Goal: Task Accomplishment & Management: Use online tool/utility

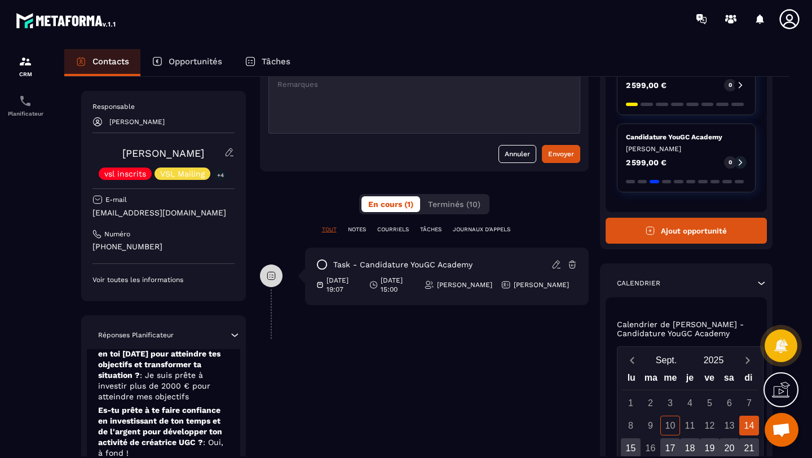
scroll to position [79, 0]
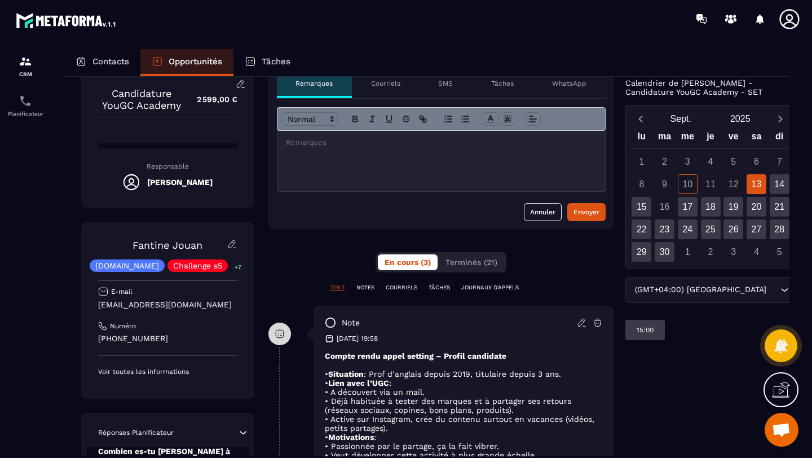
scroll to position [25, 0]
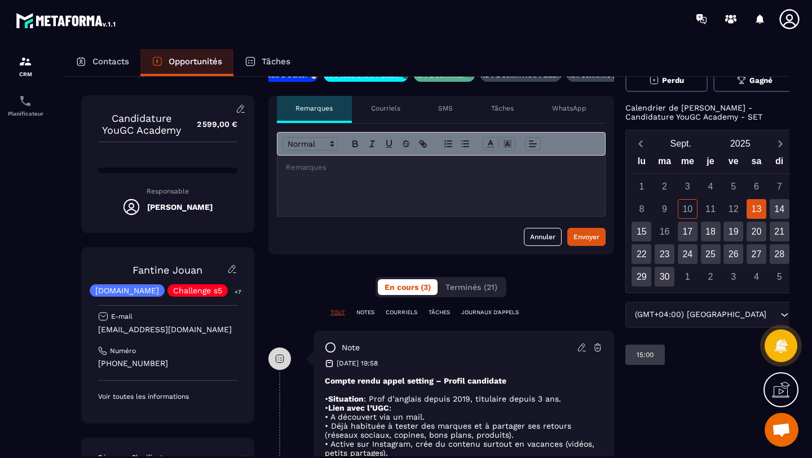
click at [313, 175] on div at bounding box center [442, 186] width 328 height 60
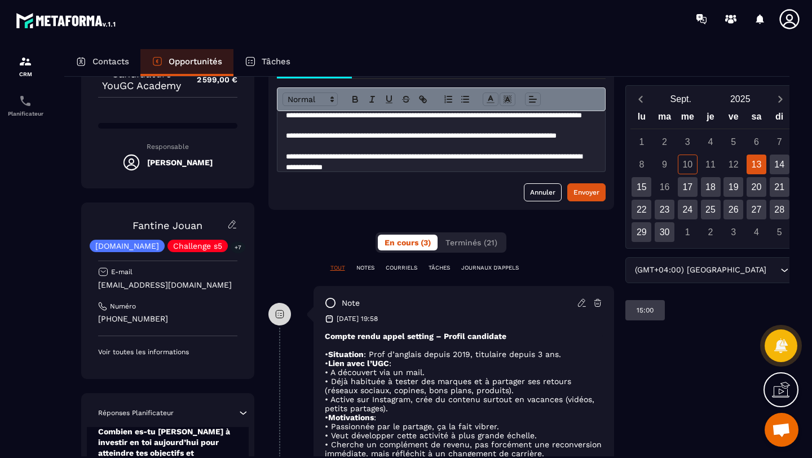
scroll to position [81, 0]
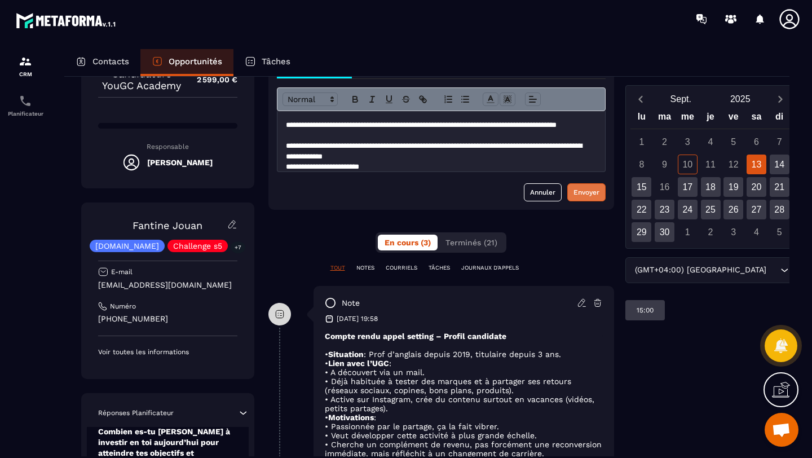
click at [591, 195] on div "Envoyer" at bounding box center [587, 192] width 26 height 11
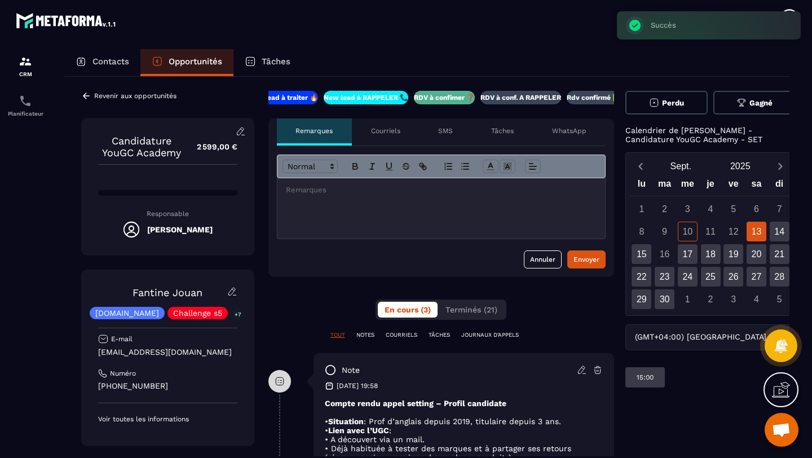
scroll to position [0, 0]
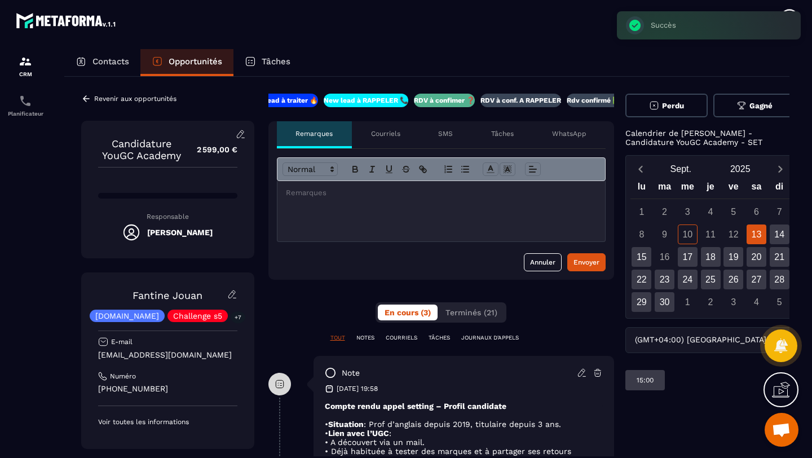
click at [429, 337] on p "TÂCHES" at bounding box center [439, 338] width 21 height 8
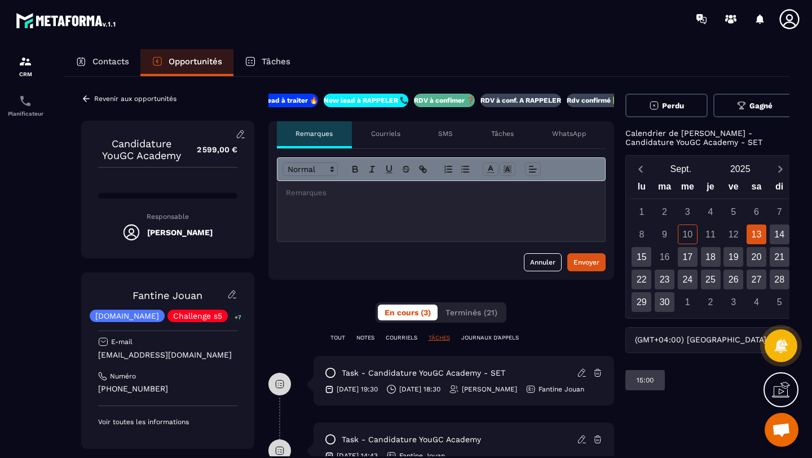
click at [504, 136] on p "Tâches" at bounding box center [502, 133] width 23 height 9
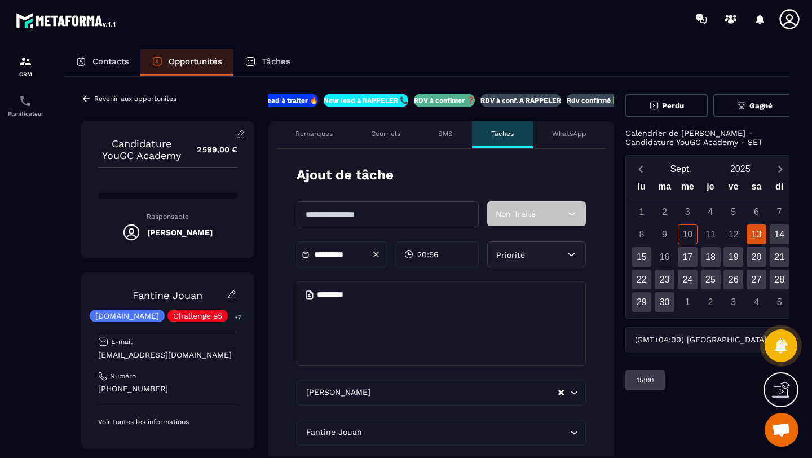
click at [346, 211] on input "text" at bounding box center [388, 214] width 183 height 26
type input "**"
click at [323, 252] on input "**********" at bounding box center [353, 254] width 79 height 8
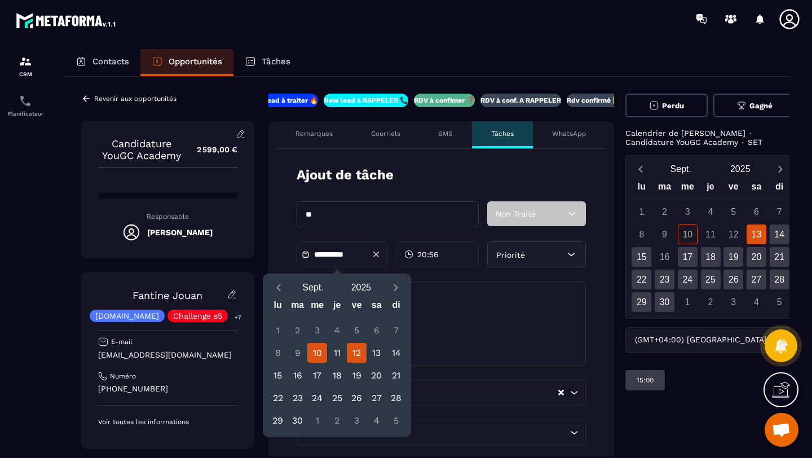
click at [354, 357] on div "12" at bounding box center [357, 353] width 20 height 20
type input "**********"
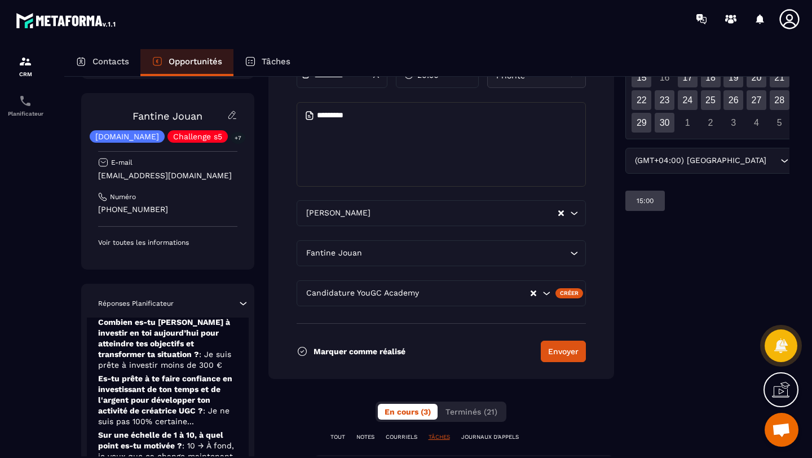
scroll to position [194, 0]
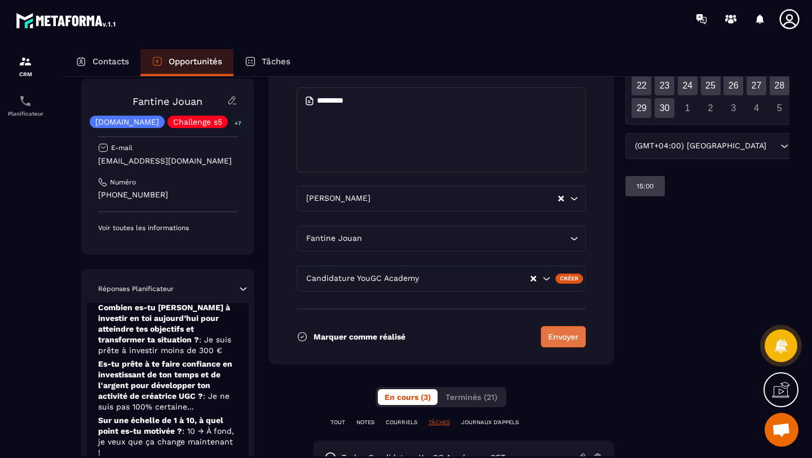
click at [555, 341] on button "Envoyer" at bounding box center [563, 336] width 45 height 21
type input "**********"
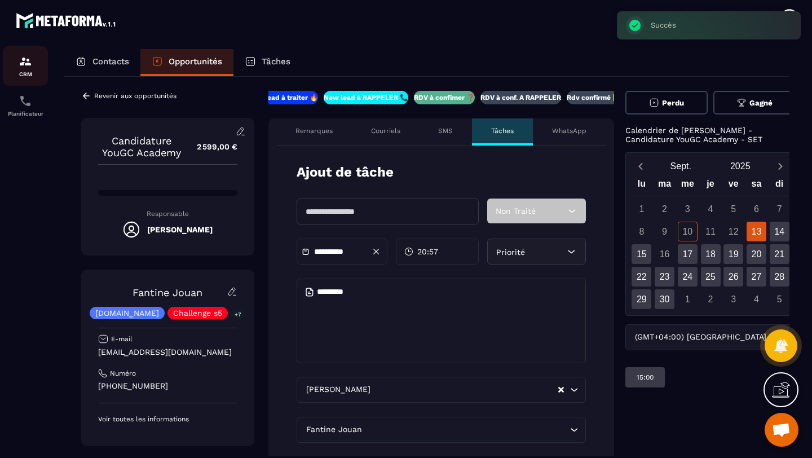
scroll to position [0, 0]
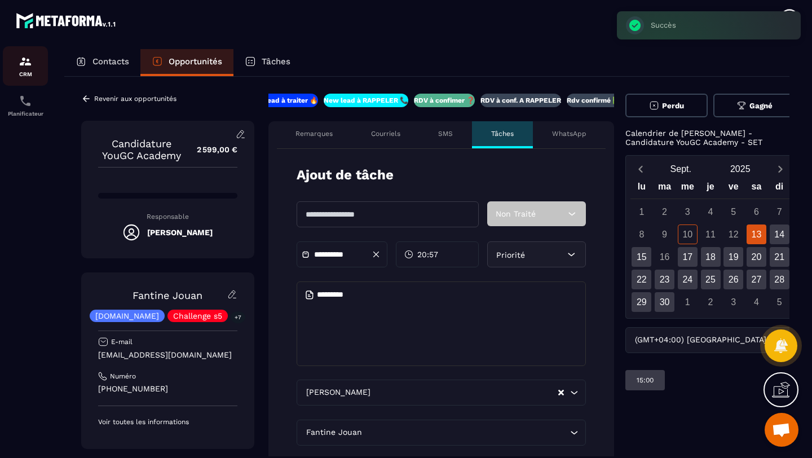
click at [19, 70] on div "CRM" at bounding box center [25, 66] width 45 height 23
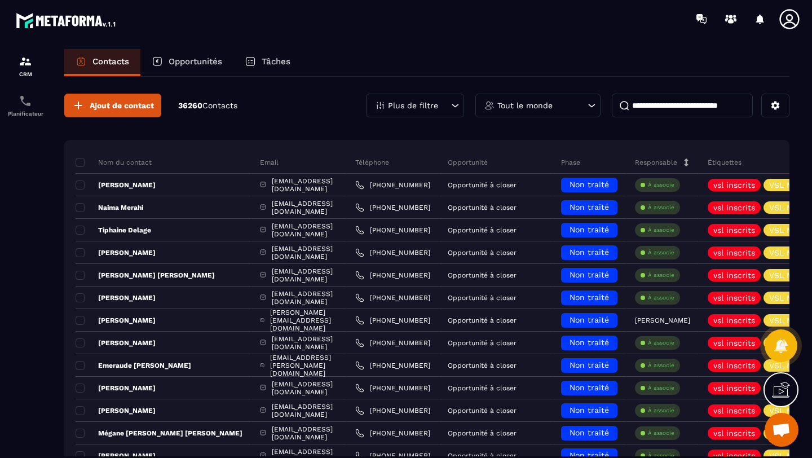
click at [192, 55] on div "Opportunités" at bounding box center [186, 62] width 93 height 27
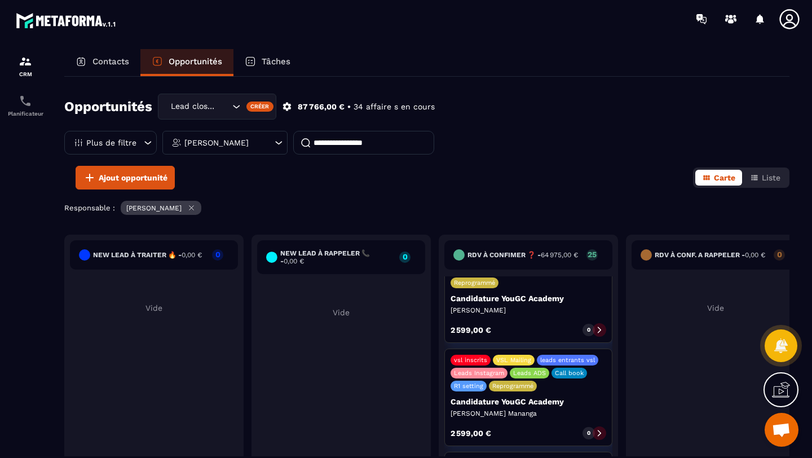
scroll to position [1996, 0]
click at [599, 430] on icon at bounding box center [600, 434] width 8 height 8
